Goal: Use online tool/utility: Utilize a website feature to perform a specific function

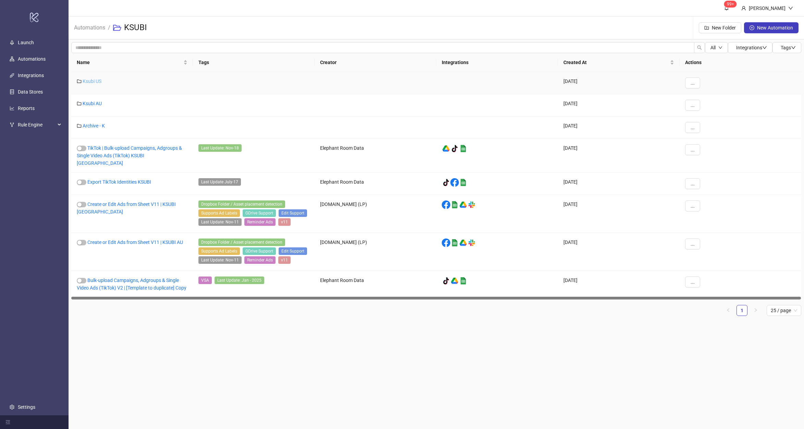
click at [92, 80] on link "Ksubi US" at bounding box center [92, 80] width 19 height 5
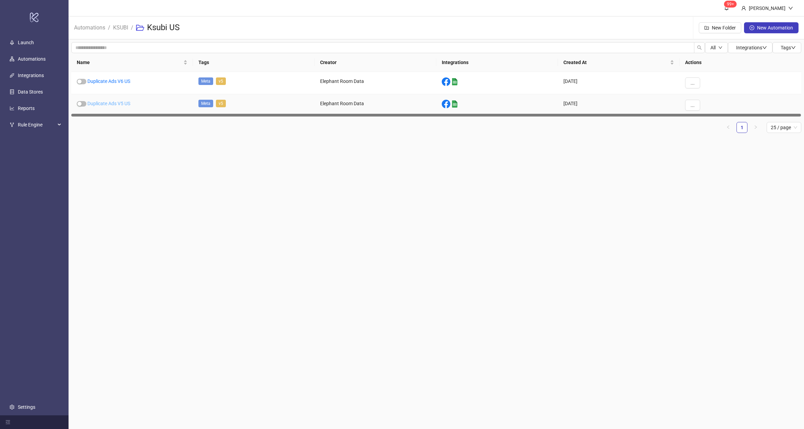
click at [113, 101] on link "Duplicate Ads V5 US" at bounding box center [108, 103] width 43 height 5
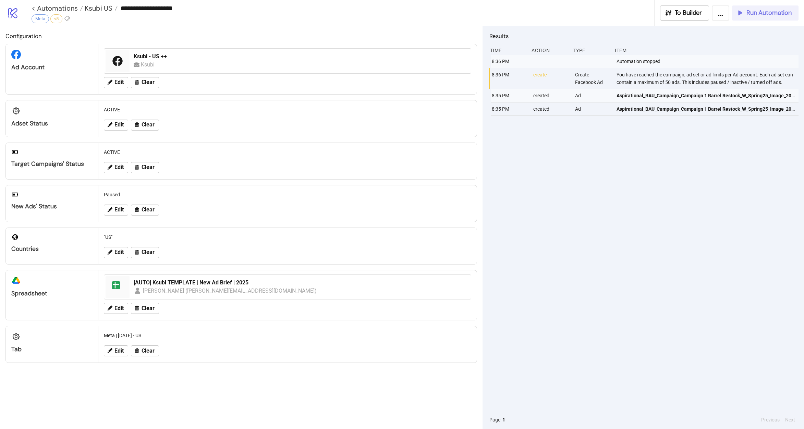
click at [739, 14] on icon "button" at bounding box center [739, 13] width 7 height 7
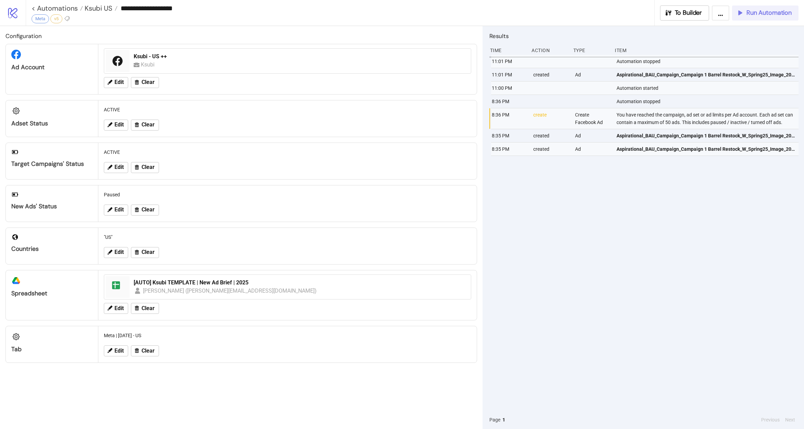
click at [776, 14] on span "Run Automation" at bounding box center [768, 13] width 45 height 8
